Goal: Task Accomplishment & Management: Manage account settings

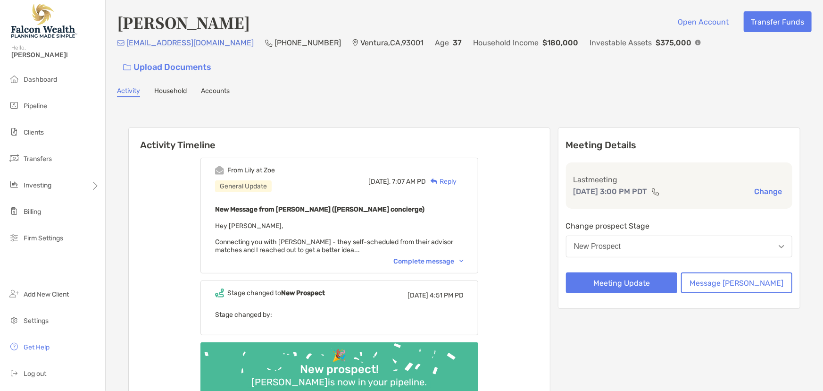
click at [630, 235] on button "New Prospect" at bounding box center [679, 246] width 226 height 22
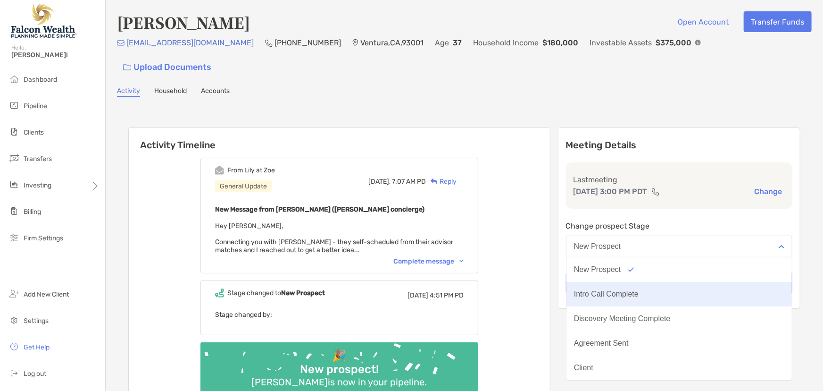
click at [635, 290] on div "Intro Call Complete" at bounding box center [606, 294] width 65 height 8
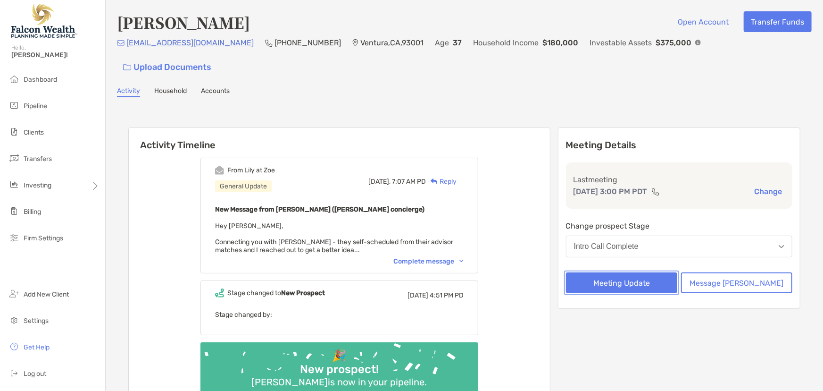
click at [633, 272] on button "Meeting Update" at bounding box center [621, 282] width 111 height 21
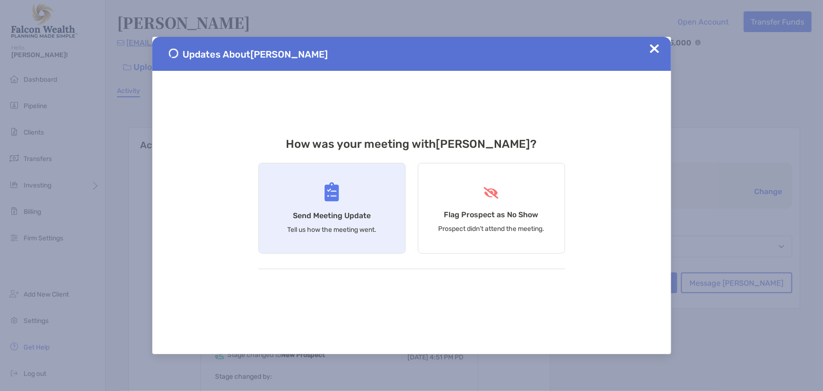
click at [364, 204] on div "Send Meeting Update Tell us how the meeting went." at bounding box center [331, 208] width 147 height 91
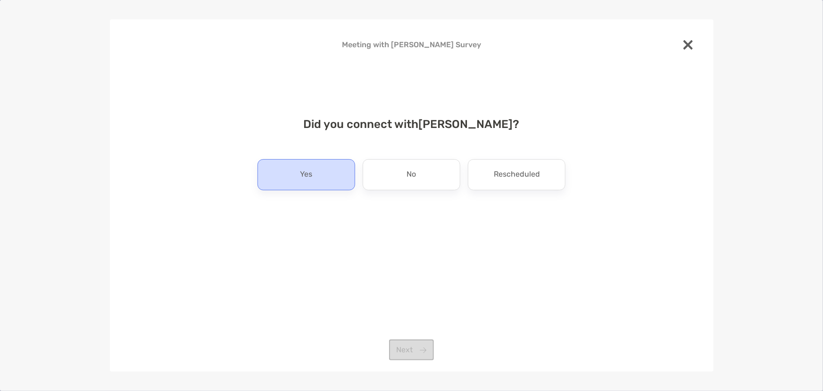
click at [333, 172] on div "Yes" at bounding box center [307, 174] width 98 height 31
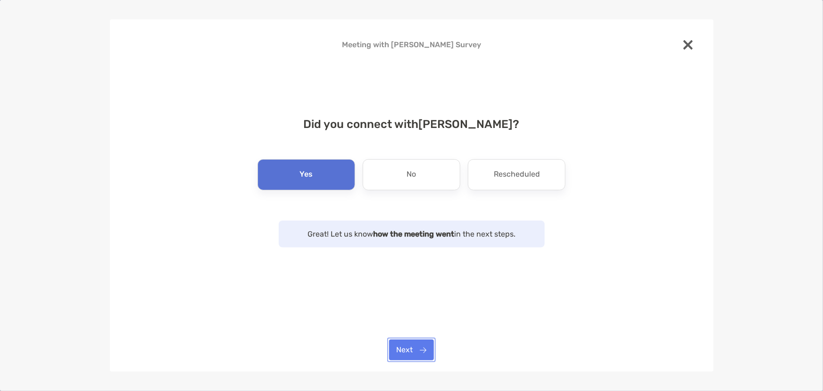
click at [425, 348] on button "Next" at bounding box center [411, 349] width 45 height 21
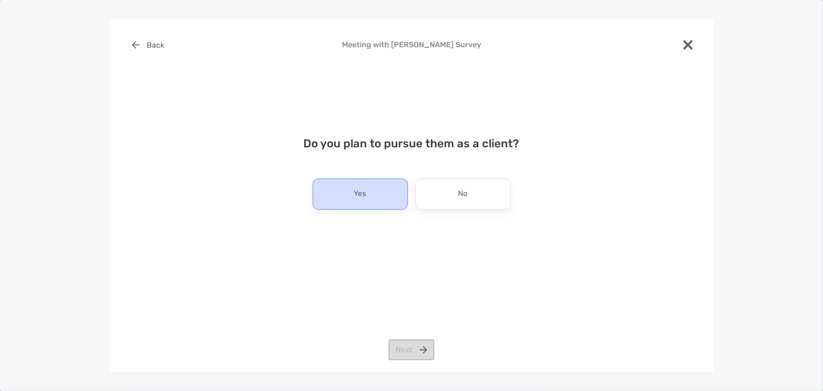
click at [386, 195] on div "Yes" at bounding box center [360, 193] width 95 height 31
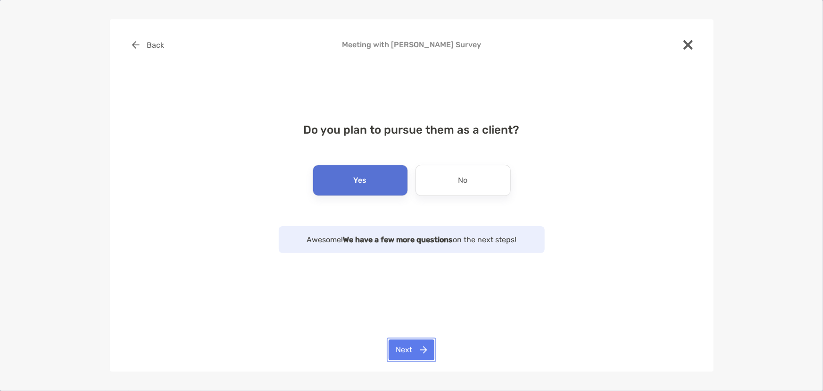
click at [421, 345] on button "Next" at bounding box center [412, 349] width 46 height 21
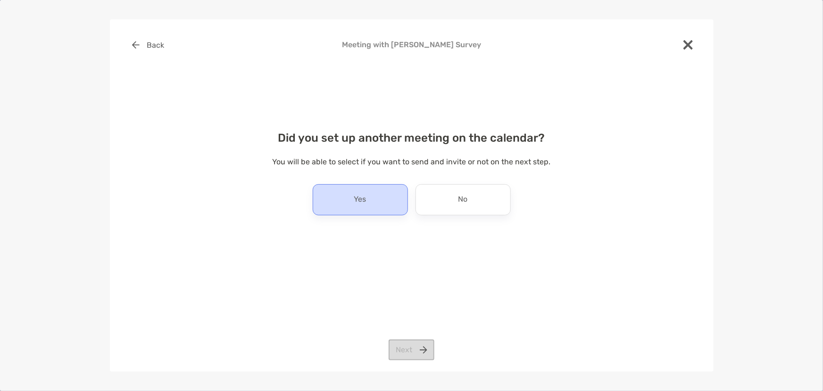
click at [361, 198] on p "Yes" at bounding box center [360, 199] width 12 height 15
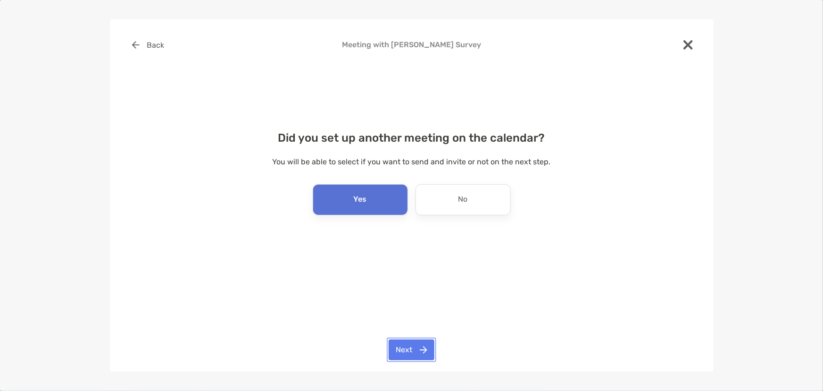
click at [409, 348] on button "Next" at bounding box center [412, 349] width 46 height 21
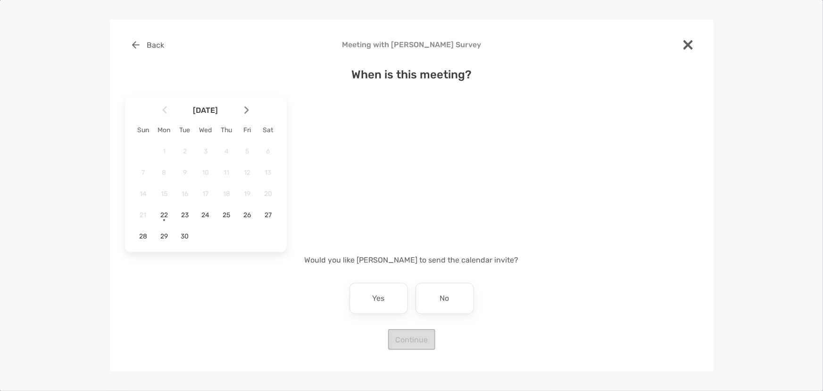
click at [245, 111] on img at bounding box center [246, 110] width 5 height 8
click at [164, 170] on span "6" at bounding box center [164, 172] width 16 height 8
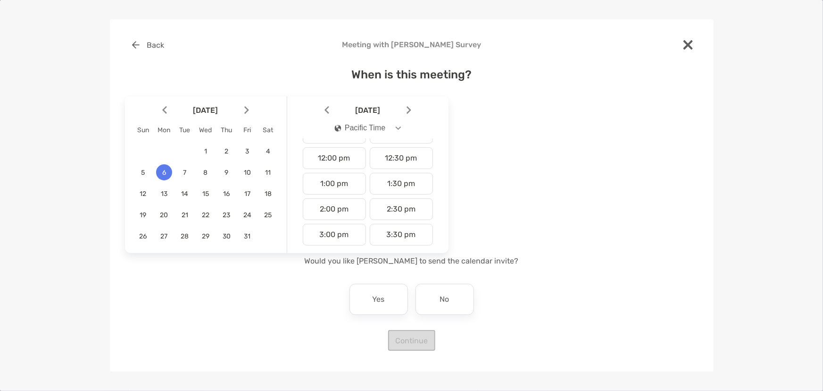
scroll to position [300, 0]
click at [401, 177] on div "1:30 pm" at bounding box center [401, 180] width 63 height 22
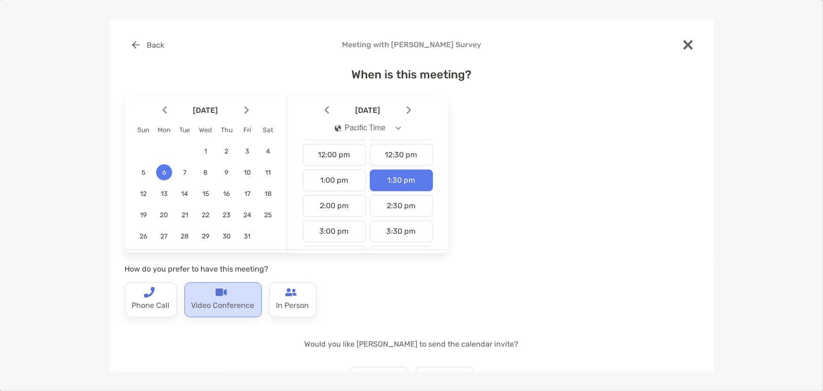
click at [231, 303] on p "Video Conference" at bounding box center [223, 305] width 63 height 15
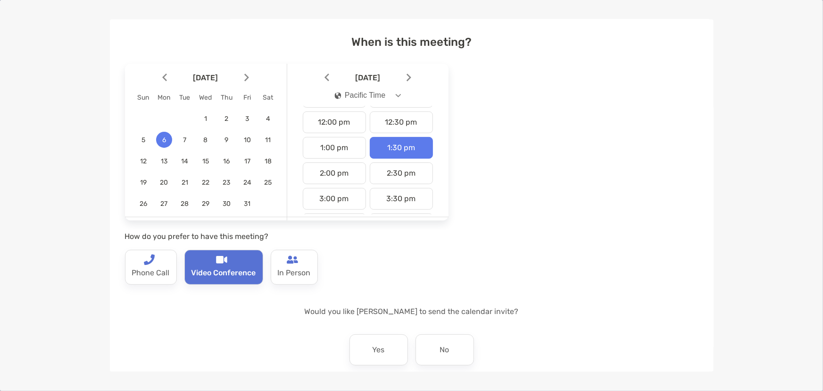
scroll to position [77, 0]
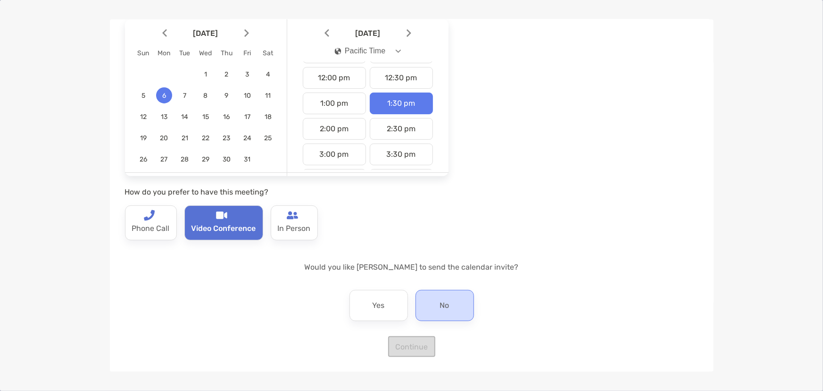
click at [441, 308] on p "No" at bounding box center [444, 305] width 9 height 15
click at [411, 345] on button "Continue" at bounding box center [411, 346] width 47 height 21
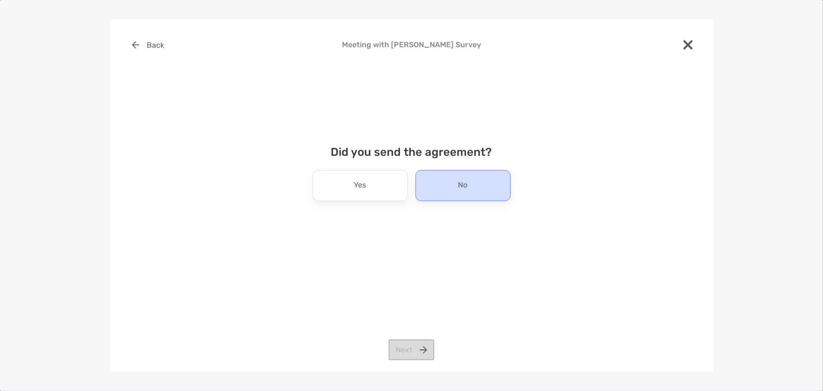
click at [496, 186] on div "No" at bounding box center [463, 185] width 95 height 31
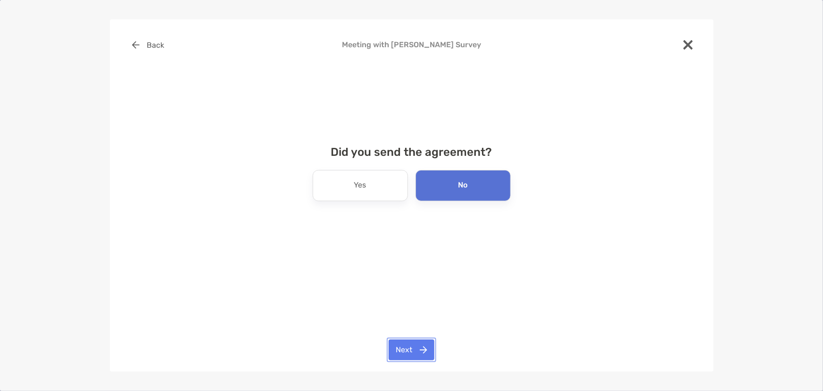
click at [417, 350] on button "Next" at bounding box center [412, 349] width 46 height 21
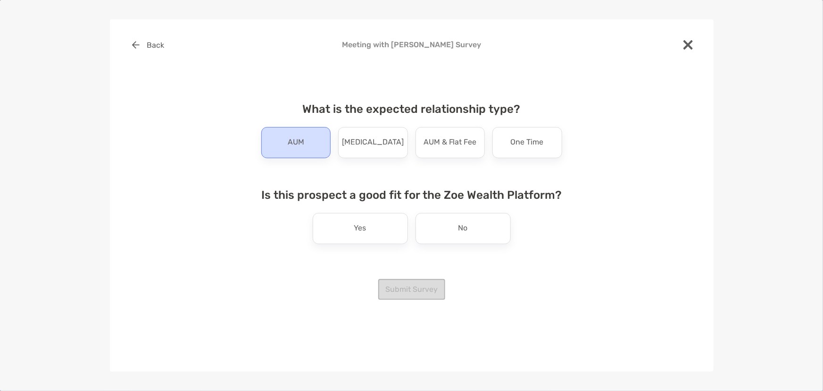
click at [318, 151] on div "AUM" at bounding box center [296, 142] width 70 height 31
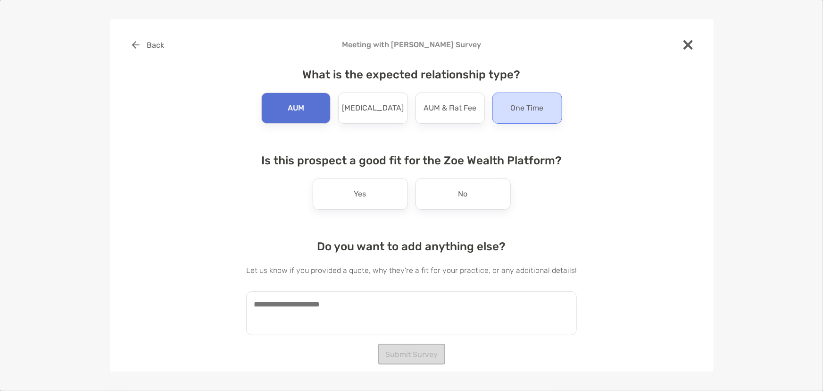
click at [516, 116] on p "One Time" at bounding box center [527, 107] width 33 height 15
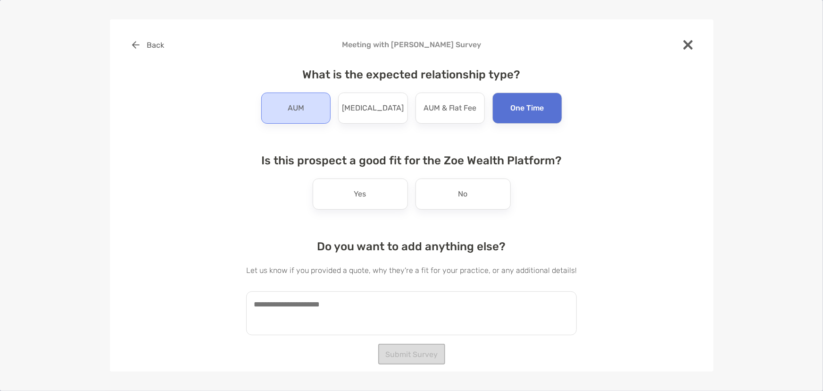
click at [322, 107] on div "AUM" at bounding box center [296, 107] width 70 height 31
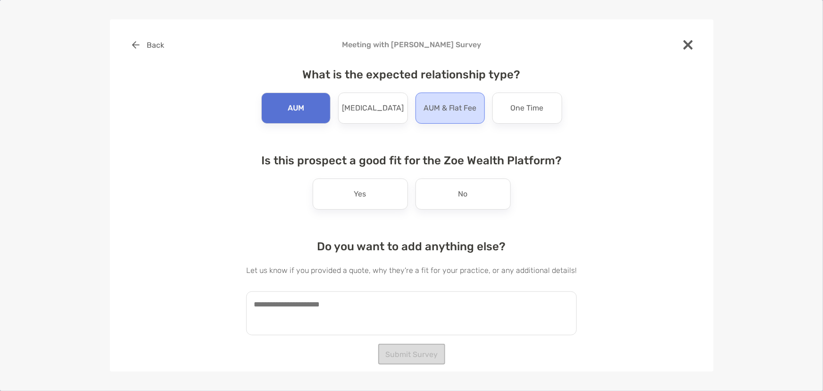
click at [458, 113] on p "AUM & Flat Fee" at bounding box center [450, 107] width 53 height 15
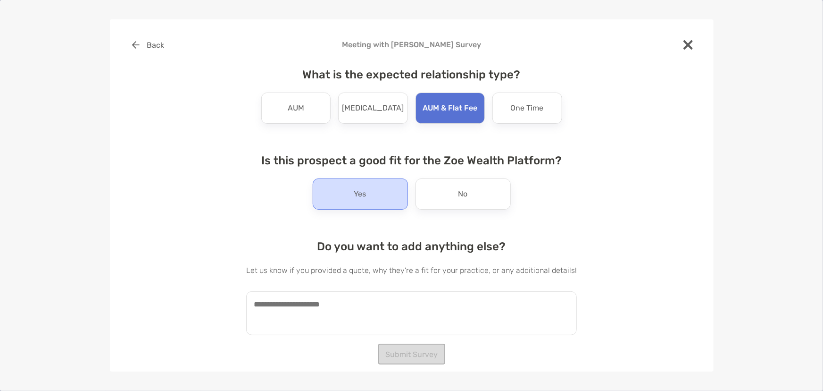
click at [375, 196] on div "Yes" at bounding box center [360, 193] width 95 height 31
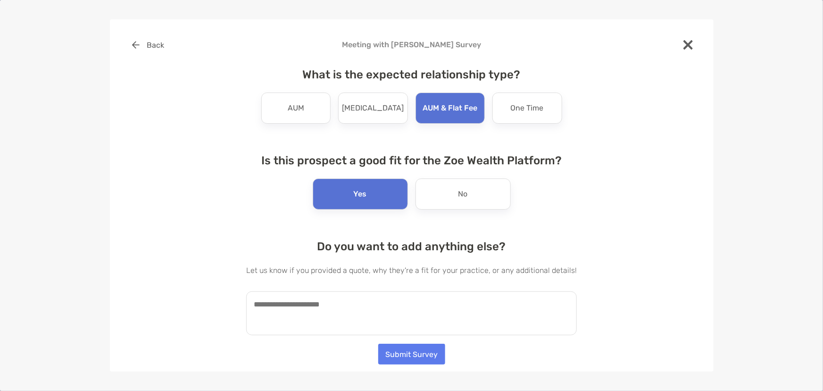
click at [375, 314] on textarea at bounding box center [411, 313] width 331 height 44
paste textarea "**********"
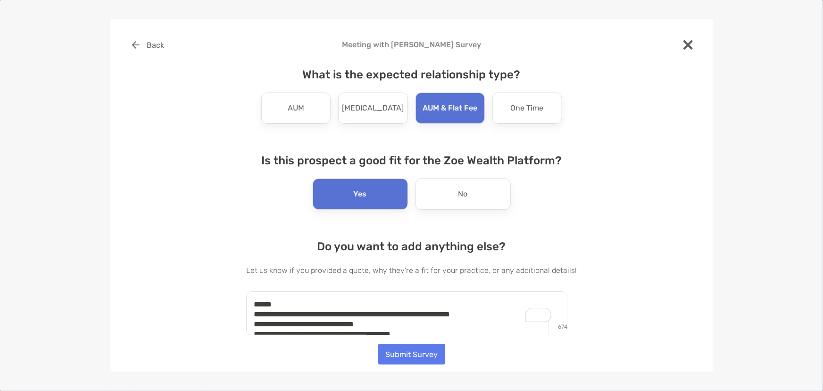
scroll to position [72, 0]
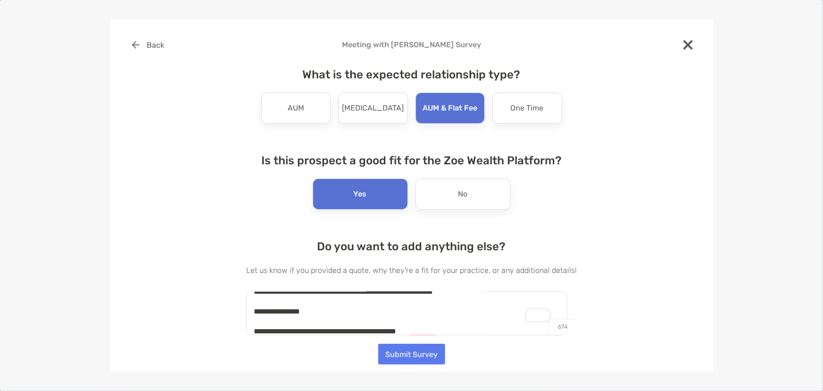
type textarea "**********"
click at [421, 355] on button "Submit Survey" at bounding box center [411, 353] width 67 height 21
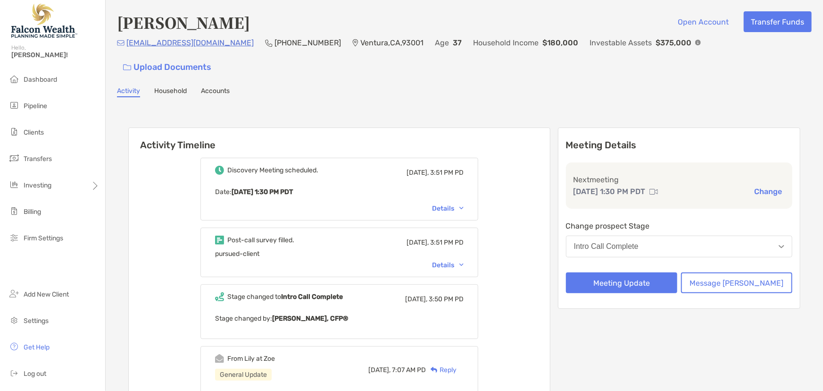
click at [672, 235] on button "Intro Call Complete" at bounding box center [679, 246] width 226 height 22
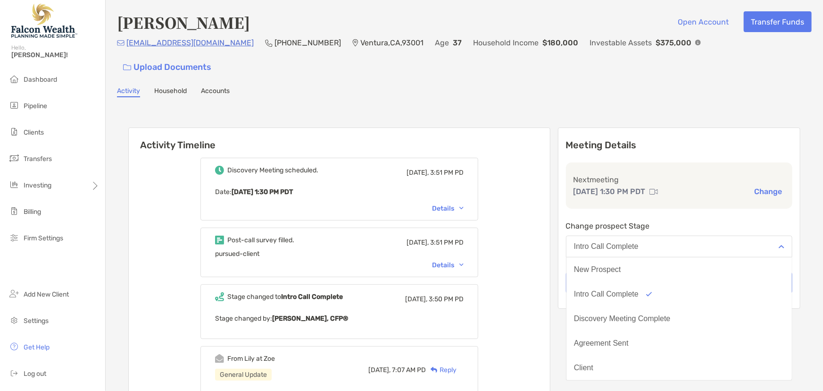
click at [550, 245] on div "Discovery Meeting scheduled. [DATE], 3:51 PM PD Date : [DATE] 1:30 PM PDT Detai…" at bounding box center [339, 373] width 421 height 446
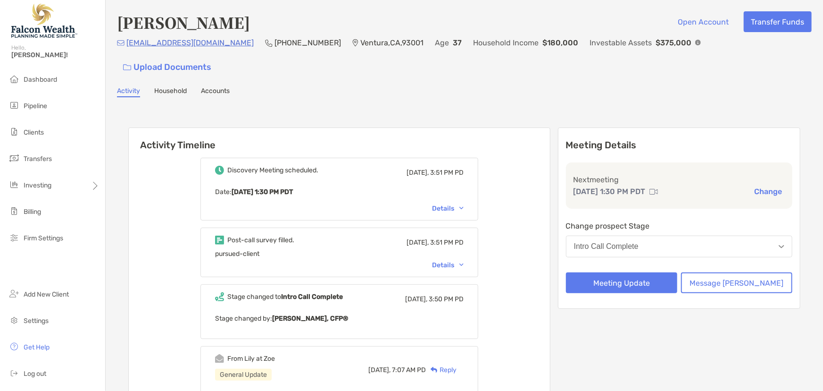
click at [631, 242] on div "Intro Call Complete" at bounding box center [606, 246] width 65 height 8
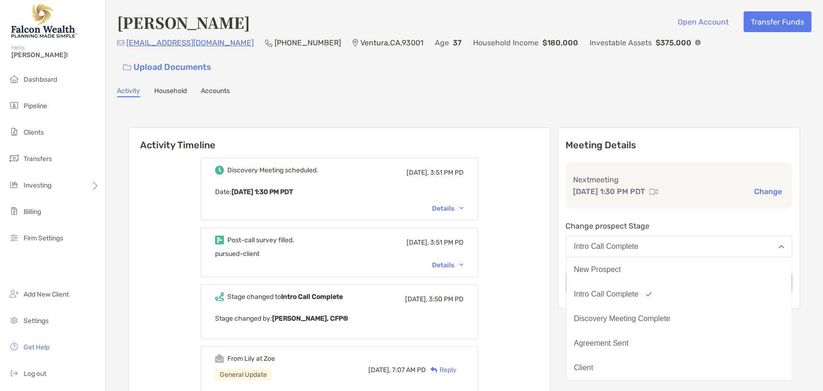
click at [549, 251] on div "Discovery Meeting scheduled. [DATE], 3:51 PM PD Date : [DATE] 1:30 PM PDT Detai…" at bounding box center [339, 373] width 421 height 446
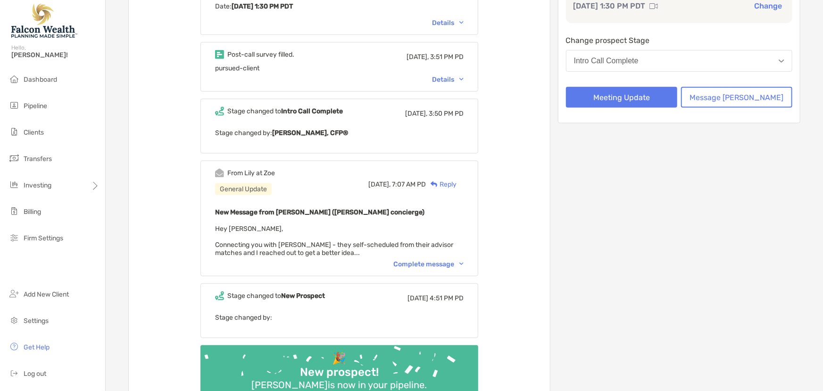
scroll to position [0, 0]
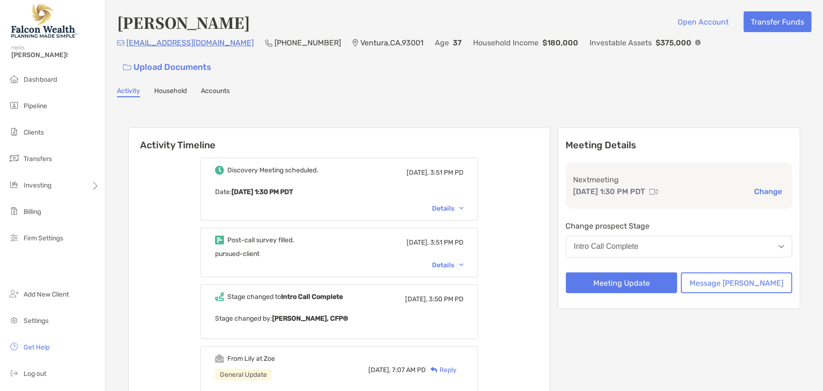
click at [453, 204] on div "Details" at bounding box center [448, 208] width 32 height 8
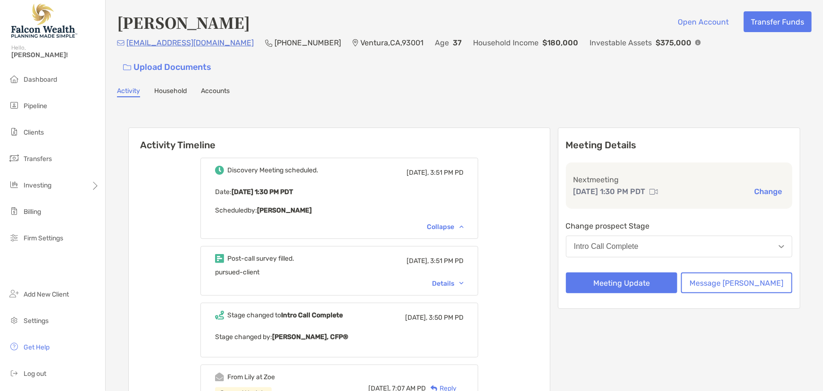
click at [455, 279] on div "Details" at bounding box center [448, 283] width 32 height 8
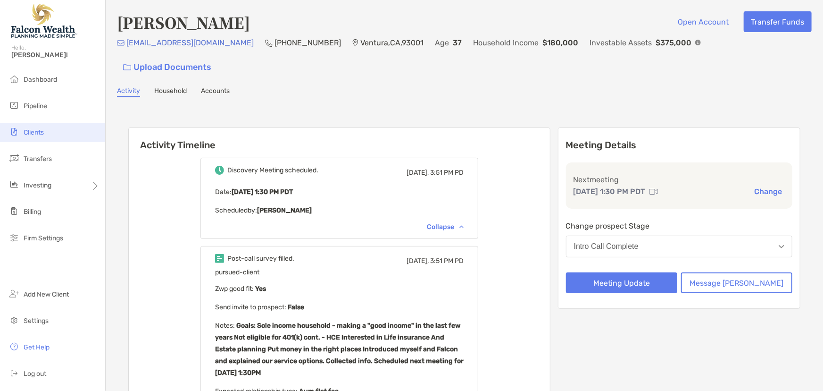
click at [32, 128] on span "Clients" at bounding box center [34, 132] width 20 height 8
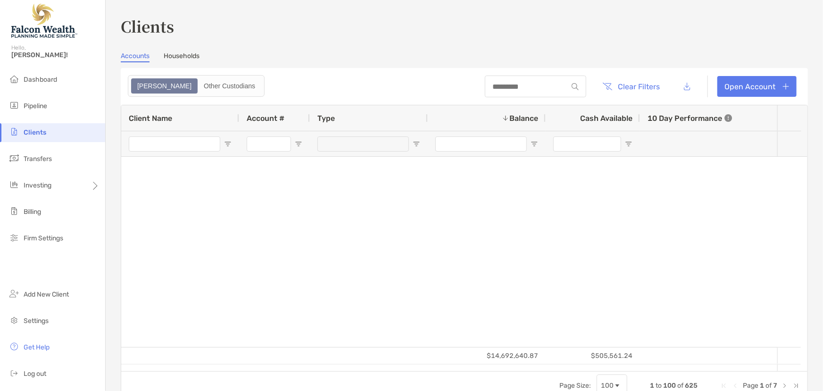
click at [485, 91] on div at bounding box center [535, 86] width 101 height 22
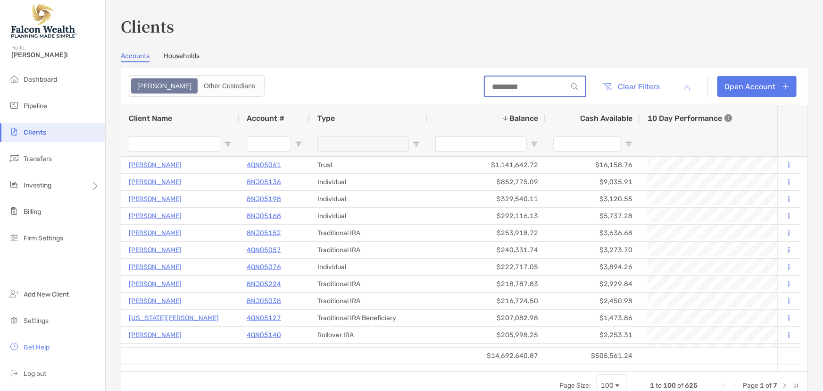
click at [485, 86] on input at bounding box center [526, 87] width 83 height 8
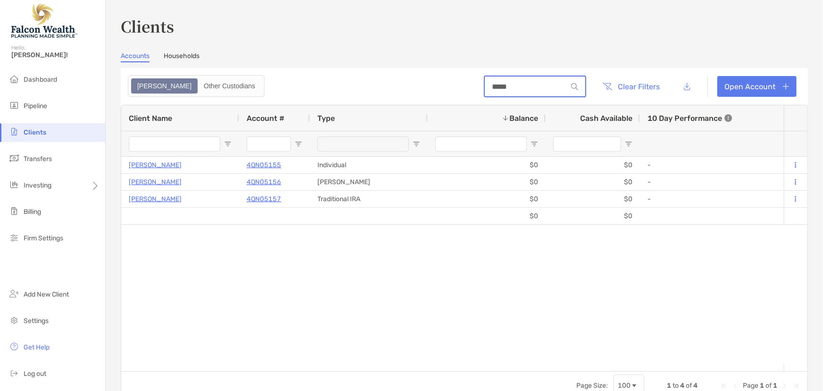
type input "*****"
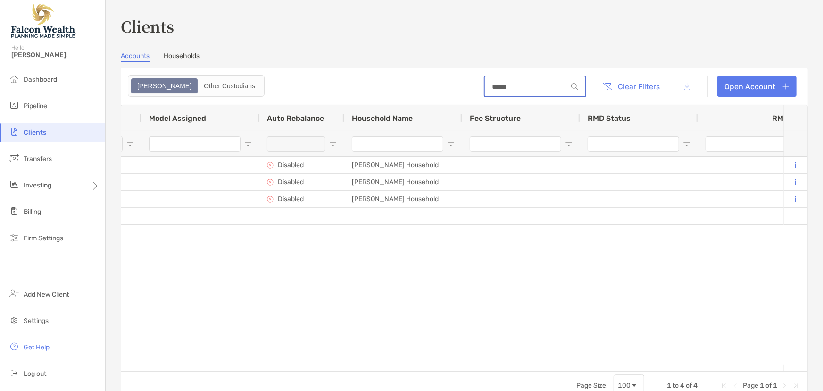
scroll to position [0, 991]
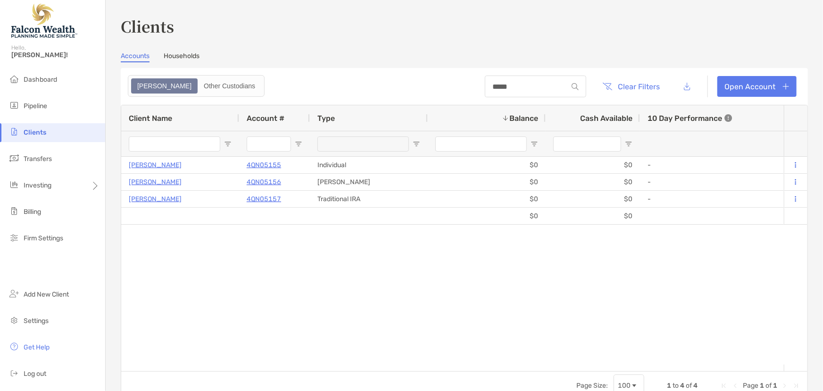
click at [674, 24] on h3 "Clients" at bounding box center [464, 26] width 687 height 22
